Goal: Browse casually: Explore the website without a specific task or goal

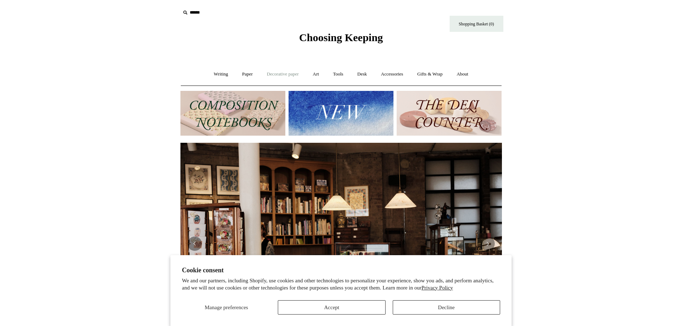
click at [273, 74] on link "Decorative paper +" at bounding box center [282, 74] width 45 height 19
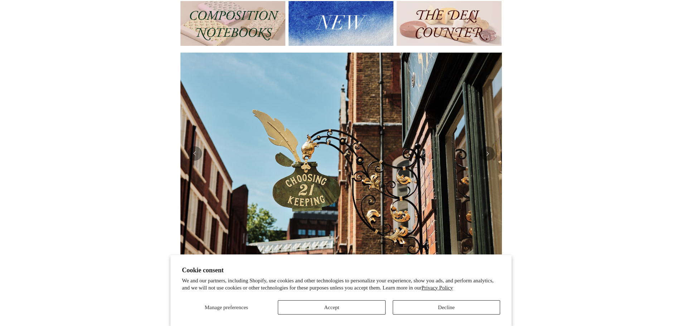
scroll to position [119, 0]
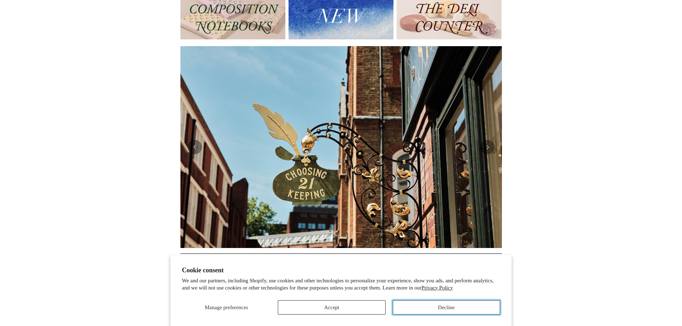
click at [466, 312] on button "Decline" at bounding box center [446, 307] width 107 height 14
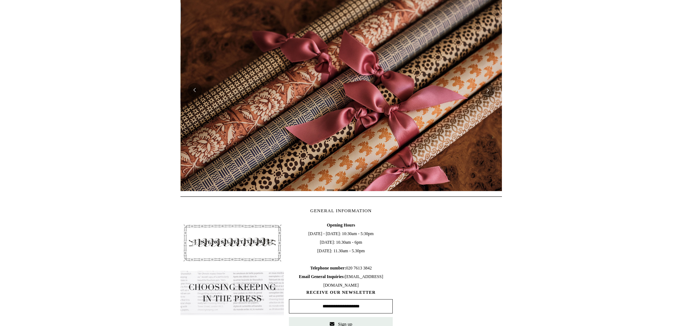
scroll to position [0, 0]
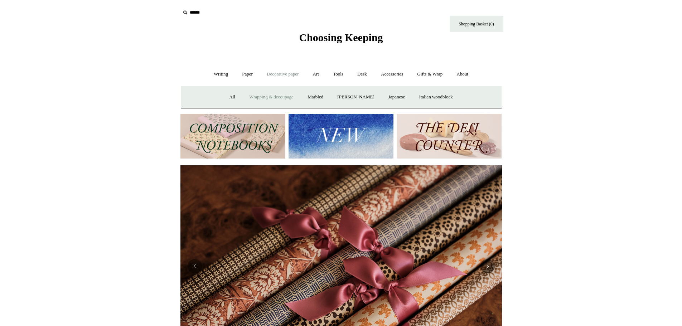
click at [273, 100] on link "Wrapping & decoupage" at bounding box center [271, 97] width 57 height 19
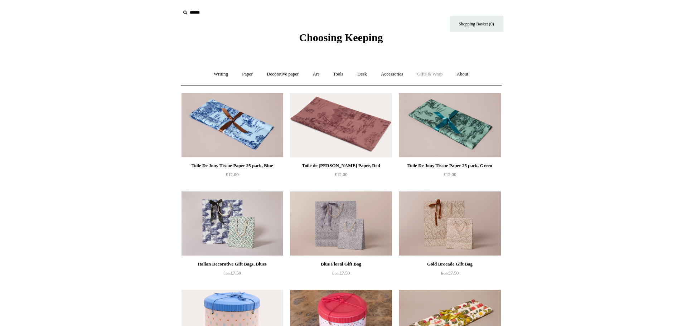
click at [423, 75] on link "Gifts & Wrap +" at bounding box center [429, 74] width 38 height 19
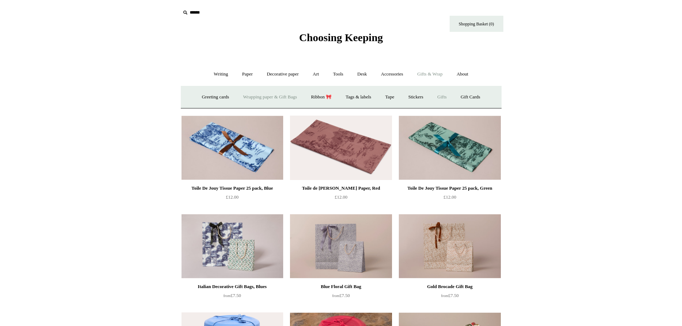
click at [451, 98] on link "Gifts +" at bounding box center [442, 97] width 22 height 19
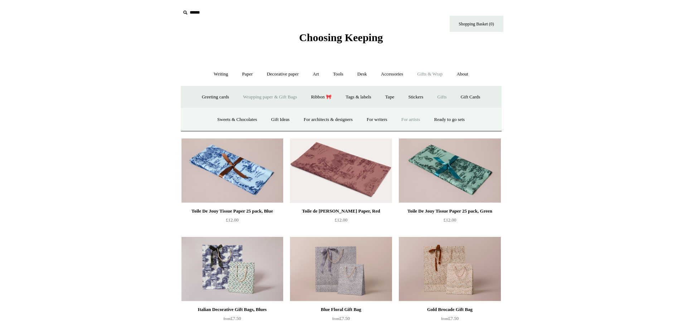
click at [404, 119] on link "For artists" at bounding box center [410, 119] width 31 height 19
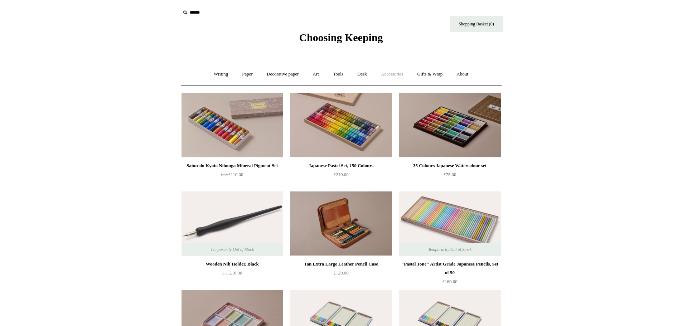
click at [399, 73] on link "Accessories +" at bounding box center [391, 74] width 35 height 19
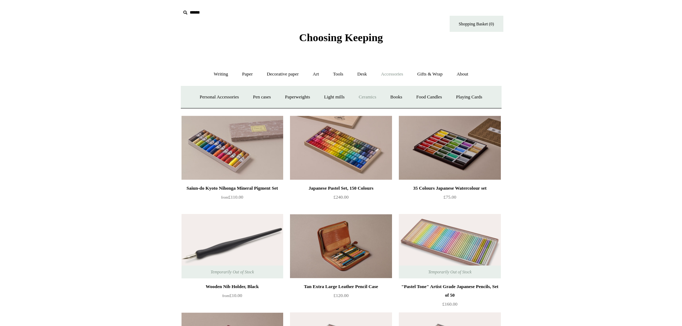
click at [359, 98] on link "Ceramics +" at bounding box center [367, 97] width 30 height 19
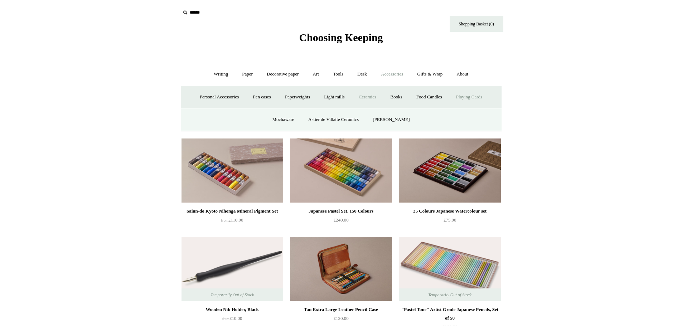
click at [467, 96] on link "Playing Cards" at bounding box center [468, 97] width 39 height 19
